Goal: Information Seeking & Learning: Learn about a topic

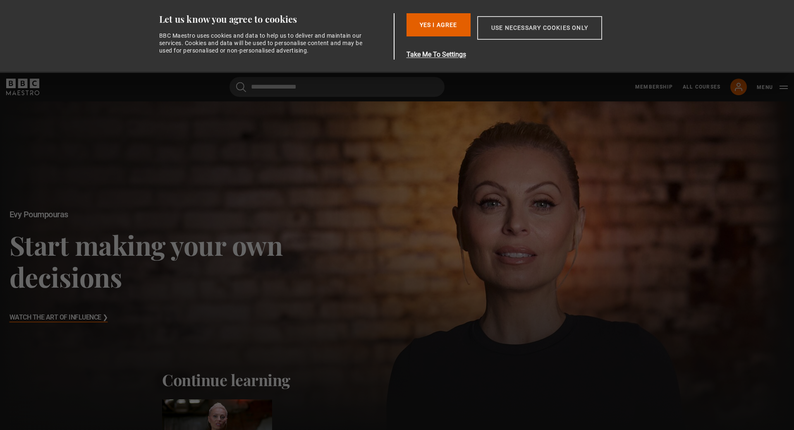
click at [507, 28] on button "Use necessary cookies only" at bounding box center [539, 28] width 125 height 24
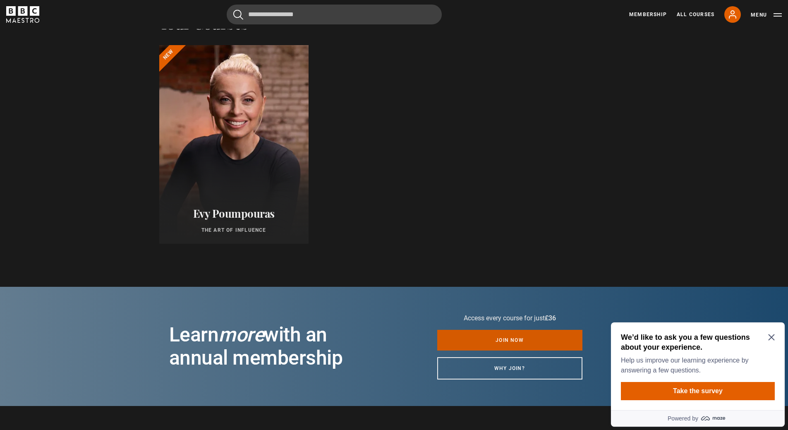
scroll to position [455, 0]
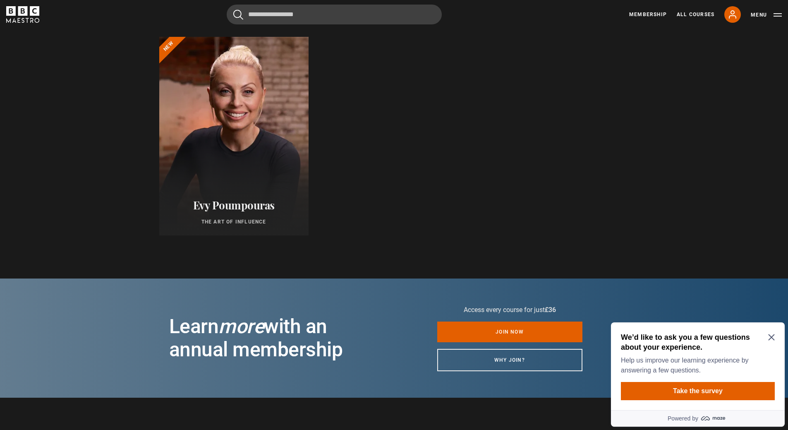
click at [766, 335] on h2 "We’d like to ask you a few questions about your experience." at bounding box center [696, 342] width 151 height 20
click at [774, 338] on icon "Close Maze Prompt" at bounding box center [771, 337] width 7 height 7
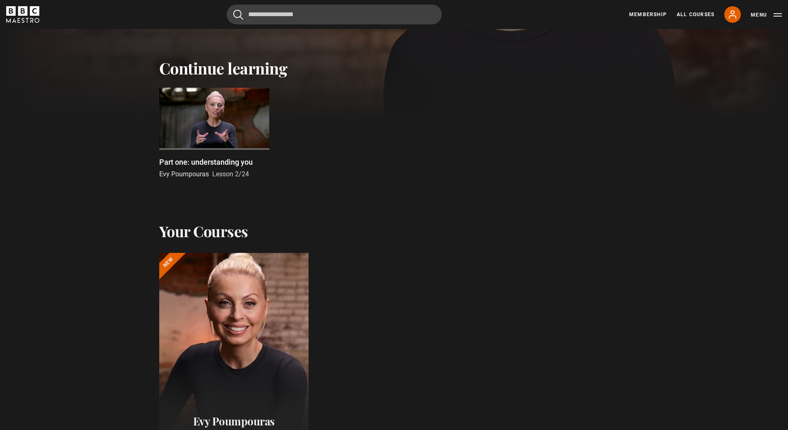
scroll to position [331, 0]
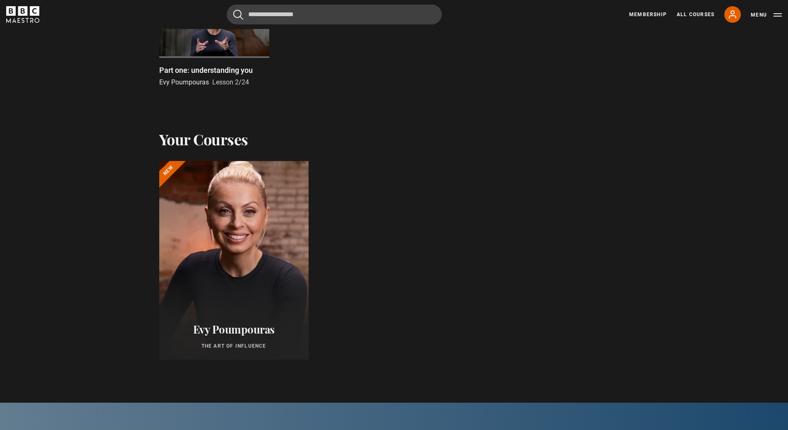
click at [225, 213] on div at bounding box center [233, 260] width 164 height 218
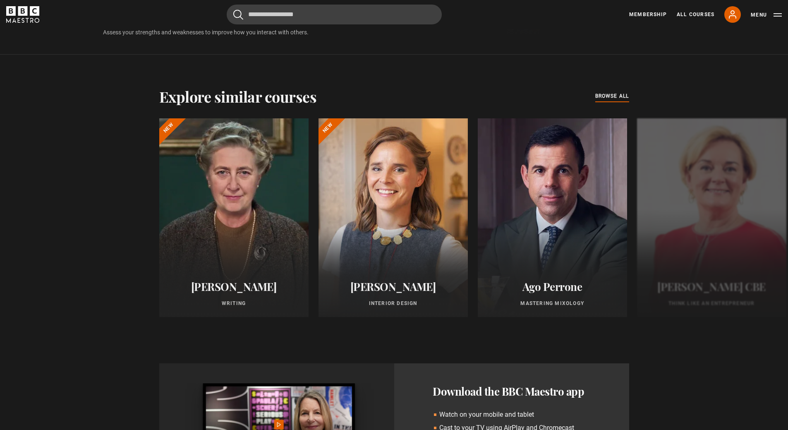
scroll to position [516, 0]
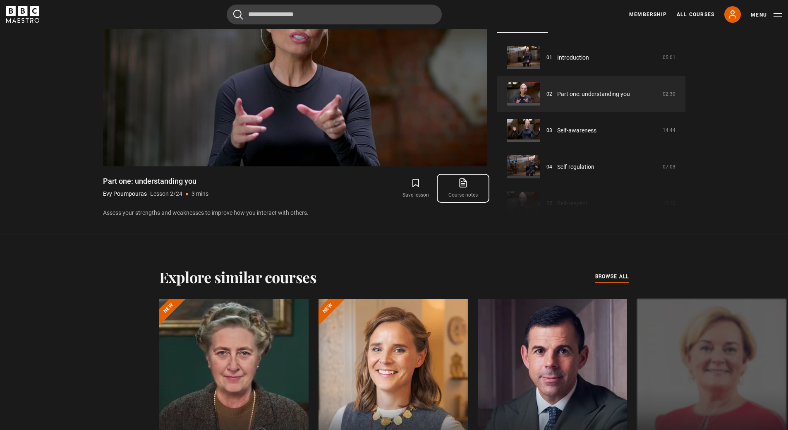
click at [454, 198] on link "Course notes opens in new tab" at bounding box center [462, 188] width 47 height 24
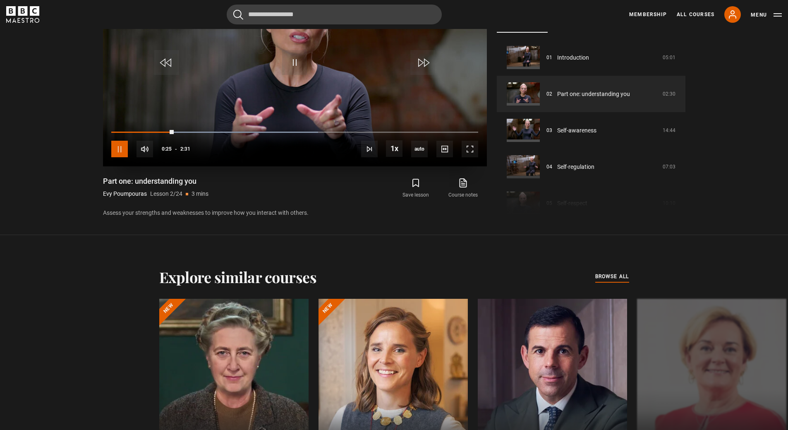
click at [112, 148] on span "Video Player" at bounding box center [119, 149] width 17 height 17
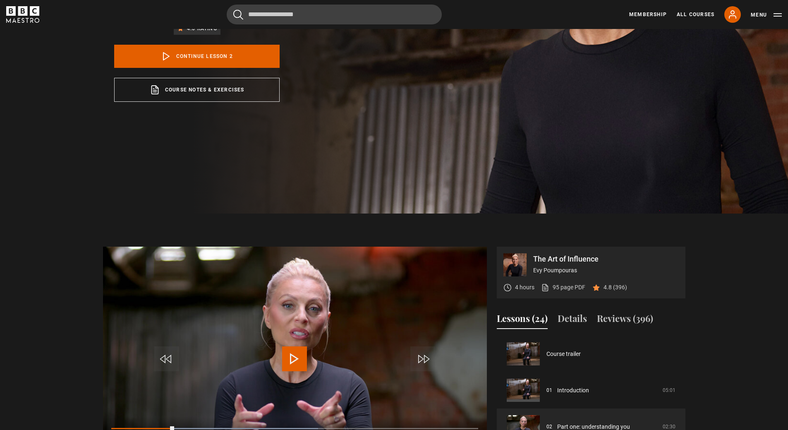
scroll to position [219, 0]
